Goal: Complete application form

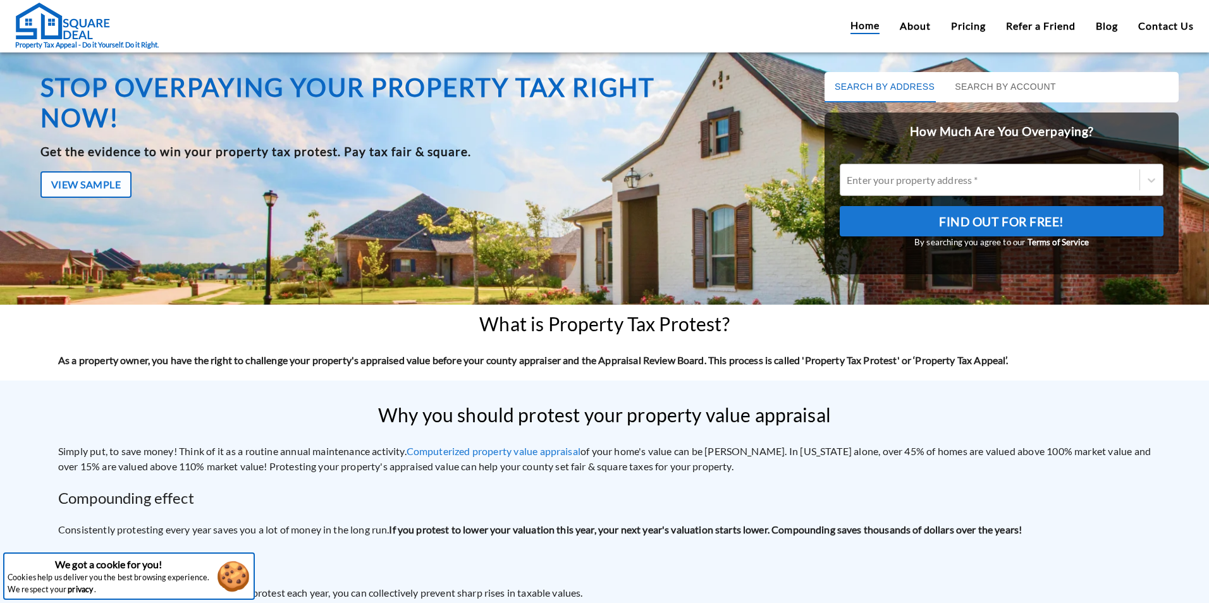
click at [974, 176] on div at bounding box center [990, 180] width 286 height 15
click at [848, 176] on input "Enter your property address *" at bounding box center [848, 180] width 2 height 12
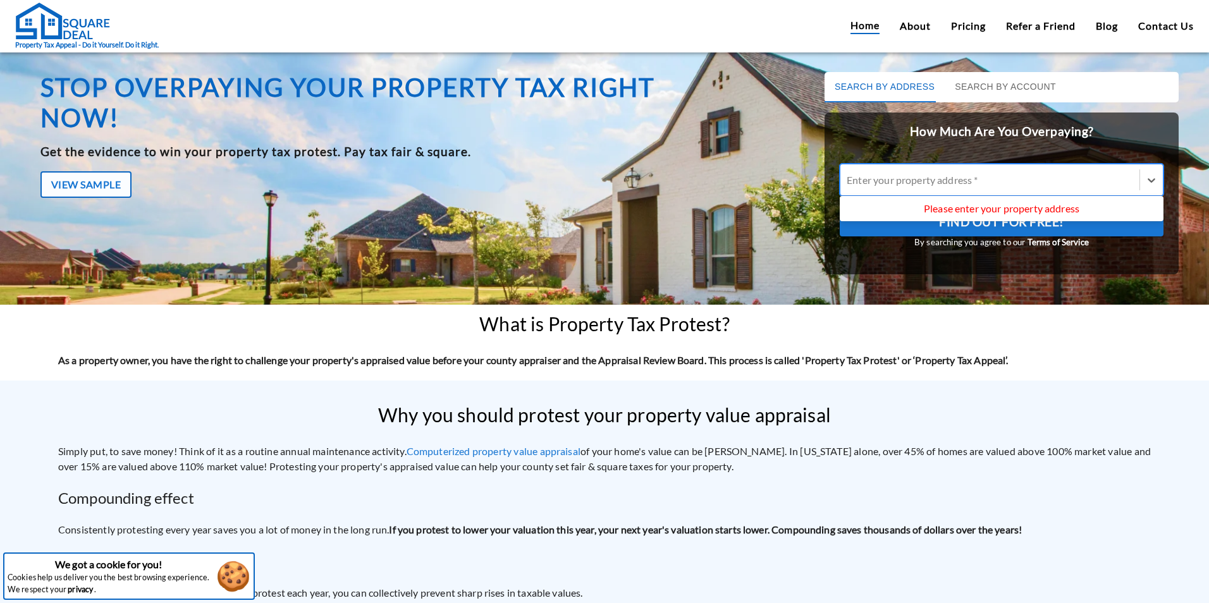
click at [938, 183] on div at bounding box center [990, 180] width 286 height 15
click at [848, 183] on input "Use Up and Down to choose options, press Enter to select the currently focused …" at bounding box center [848, 180] width 2 height 12
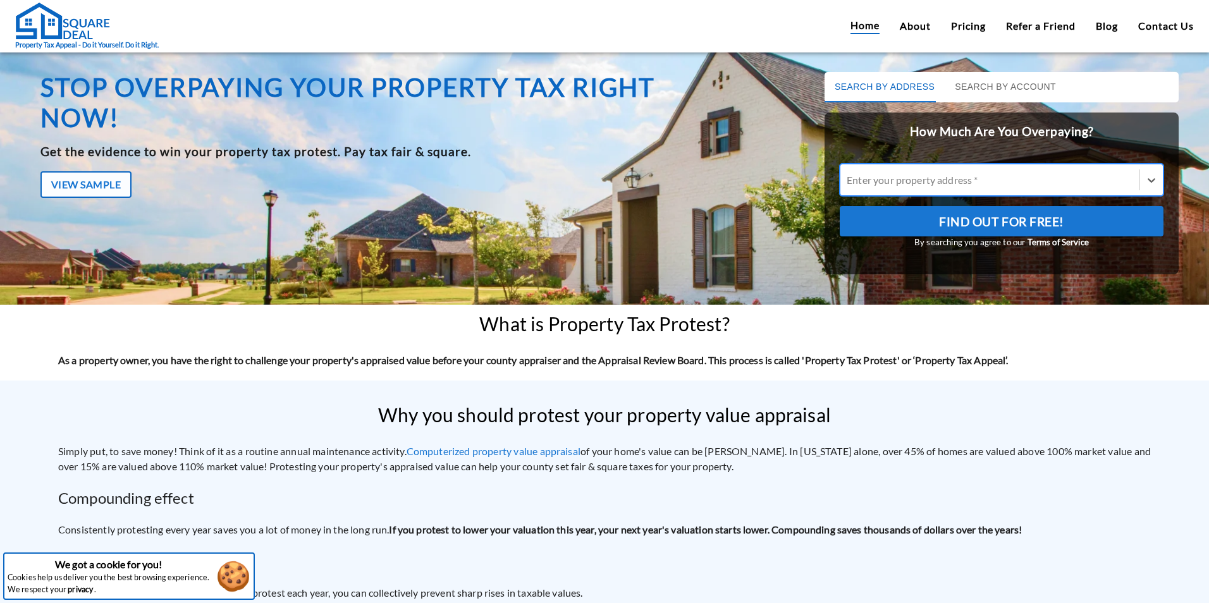
click at [938, 183] on div at bounding box center [990, 180] width 286 height 15
click at [848, 183] on input "Enter your property address *" at bounding box center [848, 180] width 2 height 12
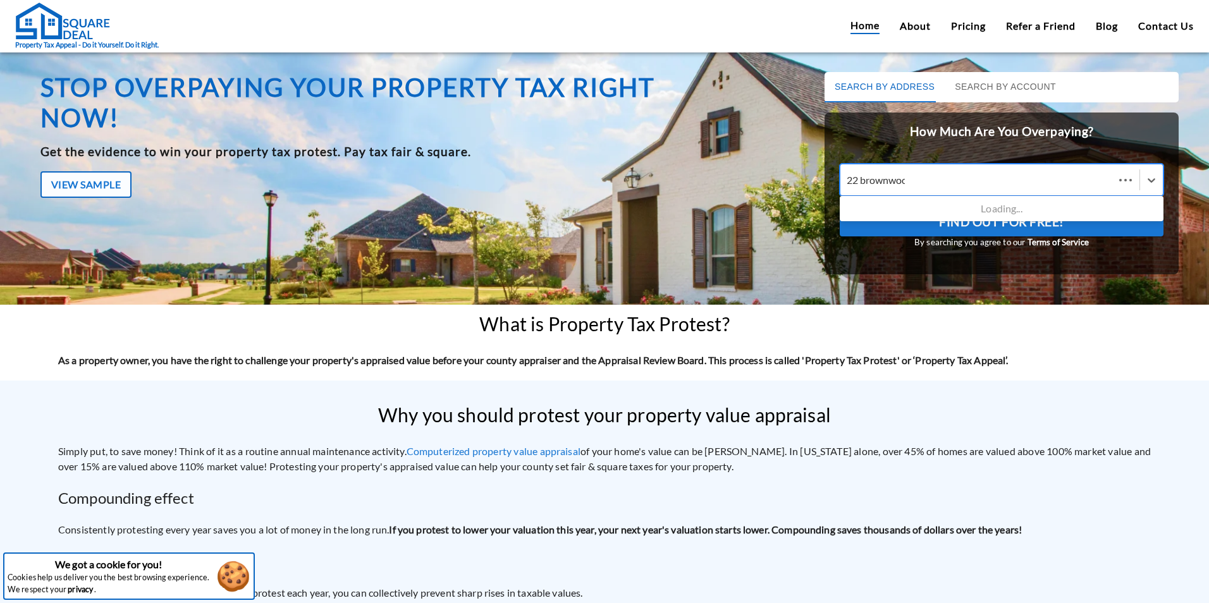
type input "22 brownwood"
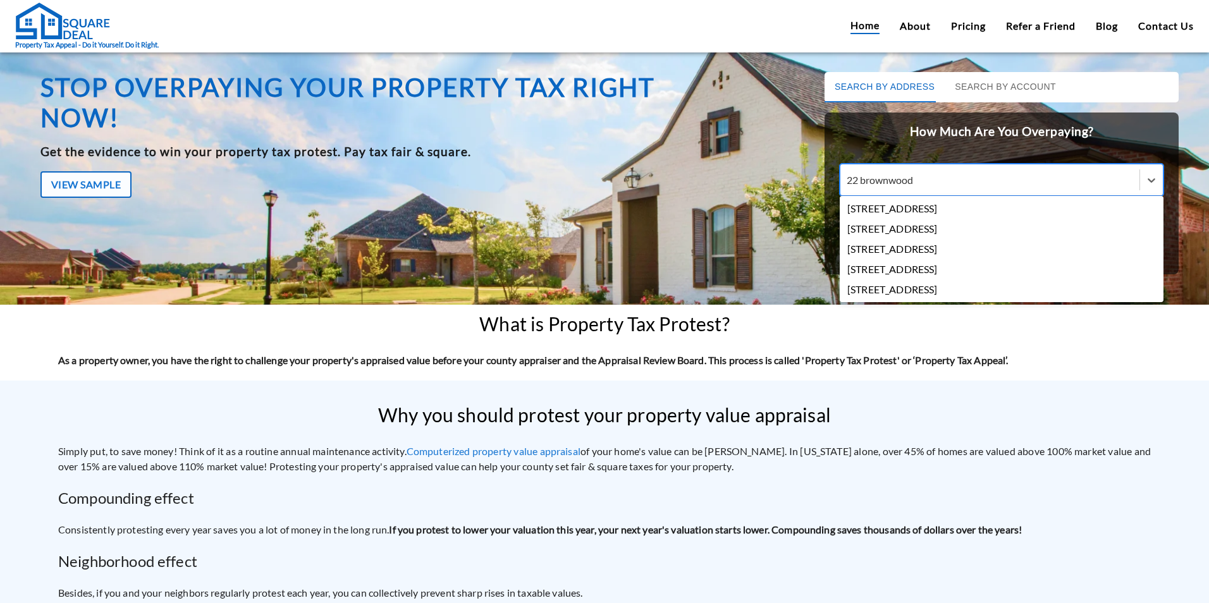
click at [940, 209] on div "[STREET_ADDRESS]" at bounding box center [1002, 209] width 324 height 20
click at [916, 186] on input "22 brownwood" at bounding box center [882, 180] width 70 height 12
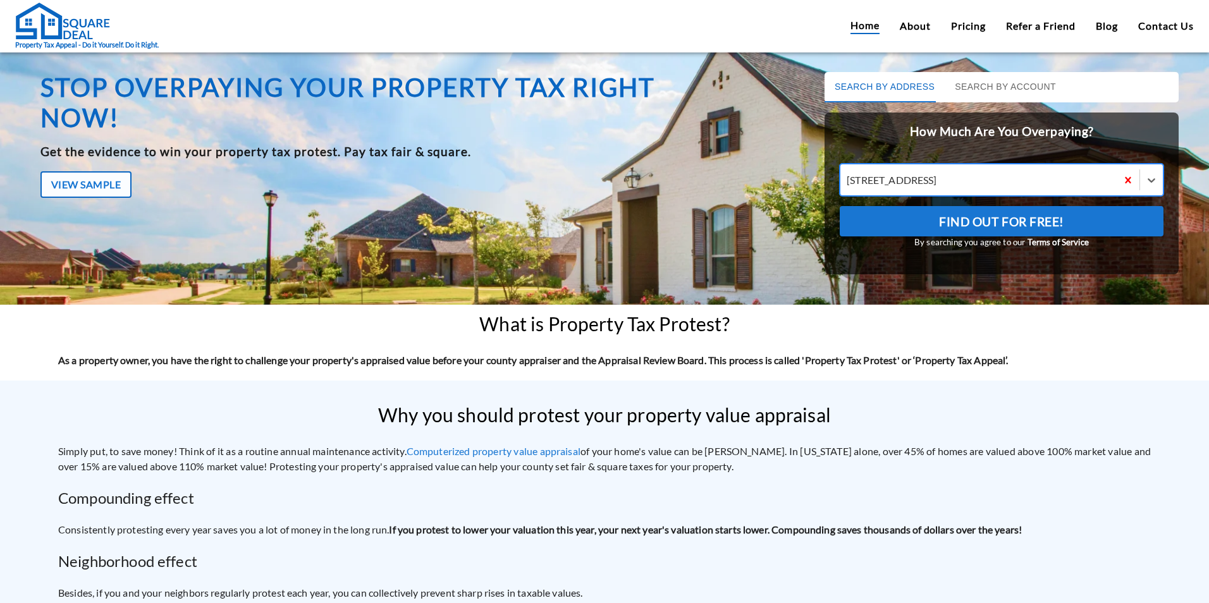
click at [991, 221] on span "Find Out For Free!" at bounding box center [1001, 221] width 125 height 21
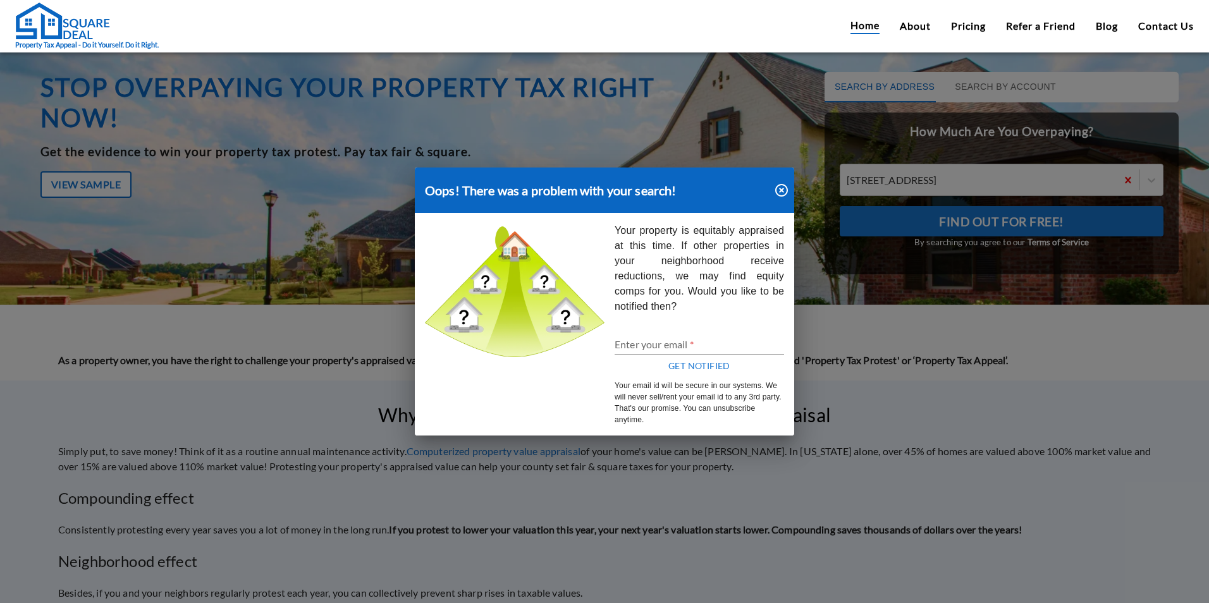
click at [780, 193] on icon "button" at bounding box center [781, 190] width 15 height 15
